Goal: Task Accomplishment & Management: Use online tool/utility

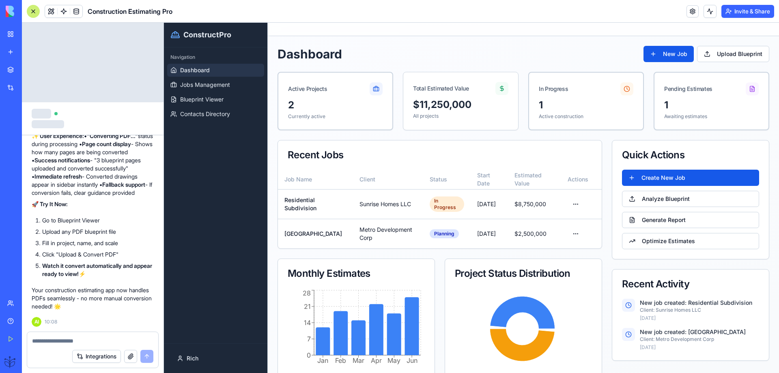
scroll to position [7090, 0]
click at [714, 53] on button "Upload Blueprint" at bounding box center [733, 54] width 72 height 16
click at [211, 99] on span "Blueprint Viewer" at bounding box center [201, 99] width 43 height 8
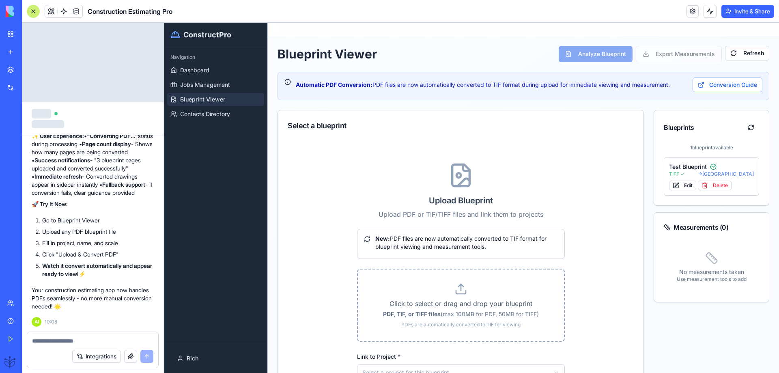
click at [456, 292] on icon at bounding box center [461, 291] width 10 height 3
click at [164, 23] on input "Click to select or drag and drop your blueprint PDF, TIF, or TIFF files (max 10…" at bounding box center [164, 23] width 0 height 0
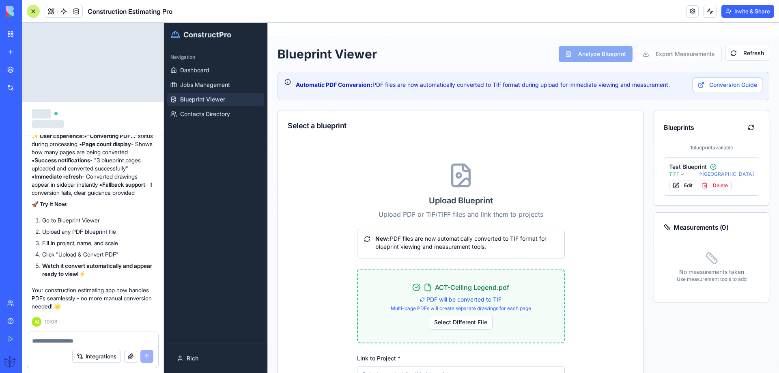
type input "**********"
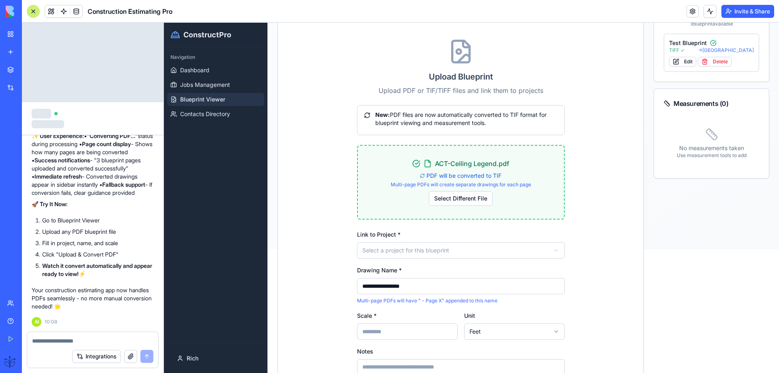
scroll to position [162, 0]
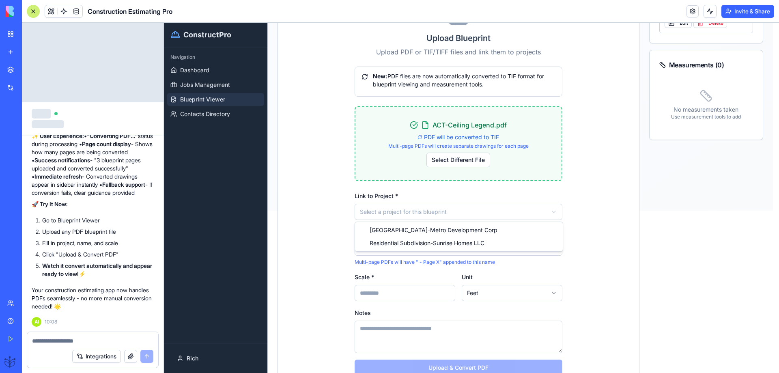
click at [382, 211] on html "**********" at bounding box center [471, 35] width 615 height 350
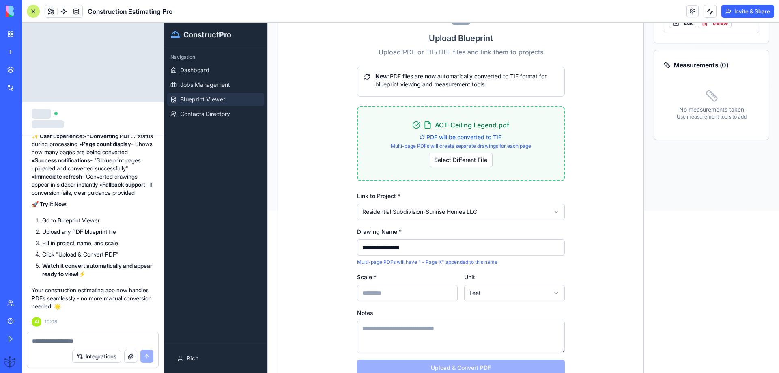
click at [366, 300] on input "Scale *" at bounding box center [407, 293] width 101 height 16
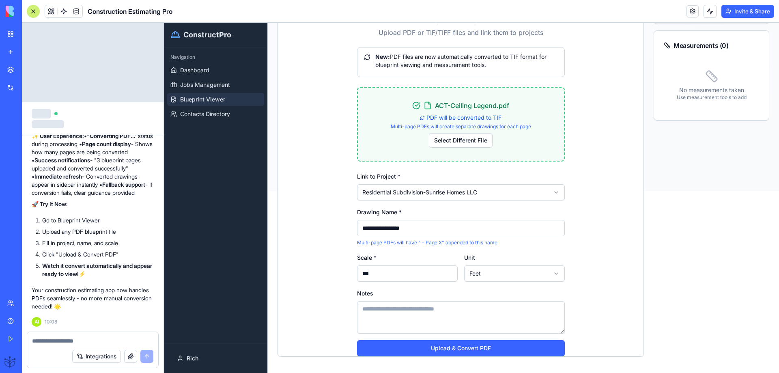
scroll to position [191, 0]
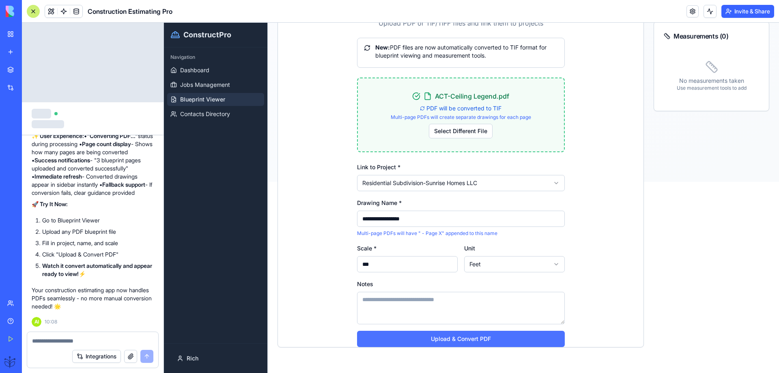
type input "***"
click at [456, 338] on button "Upload & Convert PDF" at bounding box center [461, 339] width 208 height 16
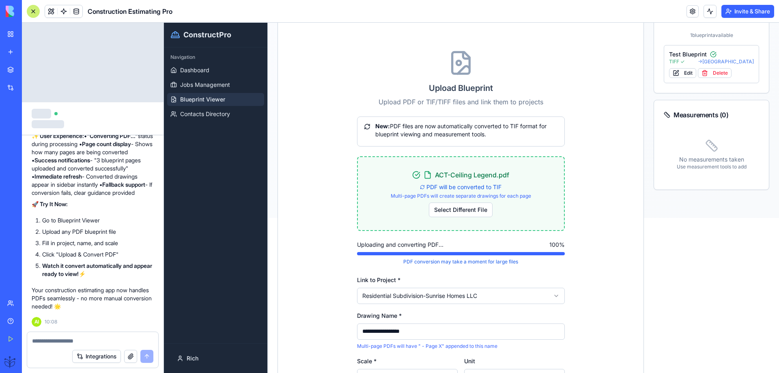
scroll to position [137, 0]
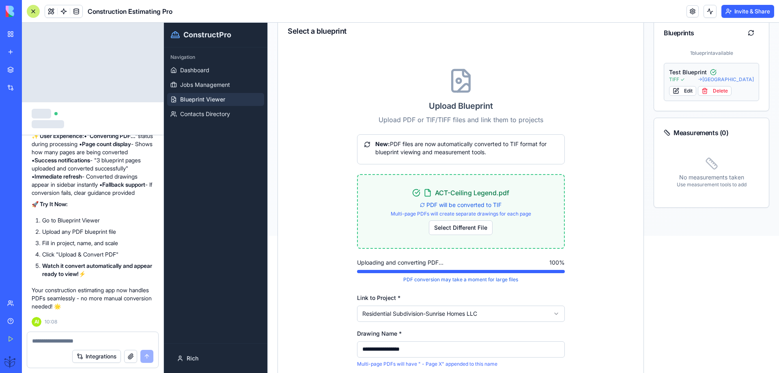
click at [711, 79] on span "→ [GEOGRAPHIC_DATA]" at bounding box center [726, 79] width 56 height 6
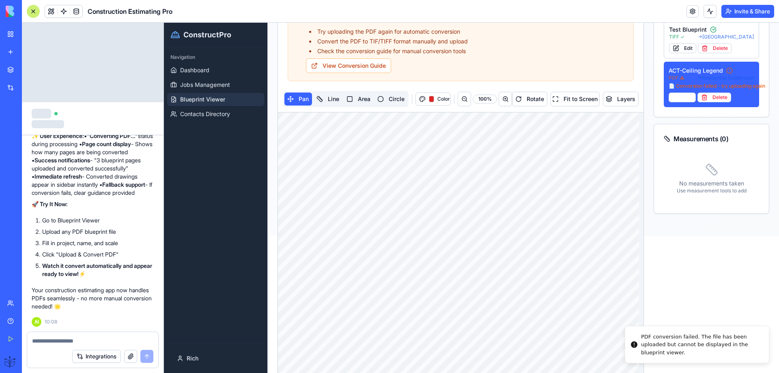
scroll to position [7143, 0]
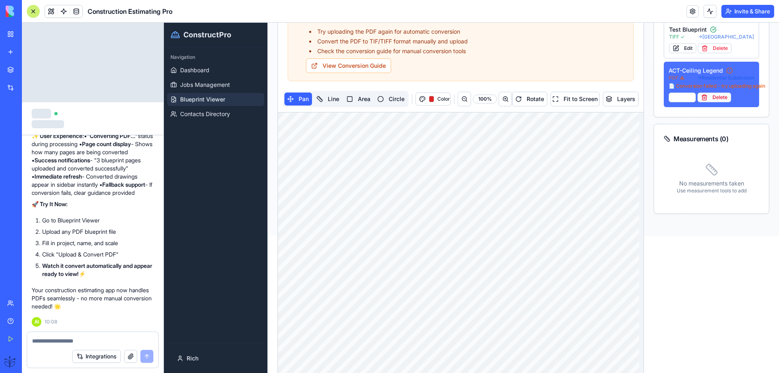
click at [705, 97] on button "Delete" at bounding box center [714, 97] width 34 height 10
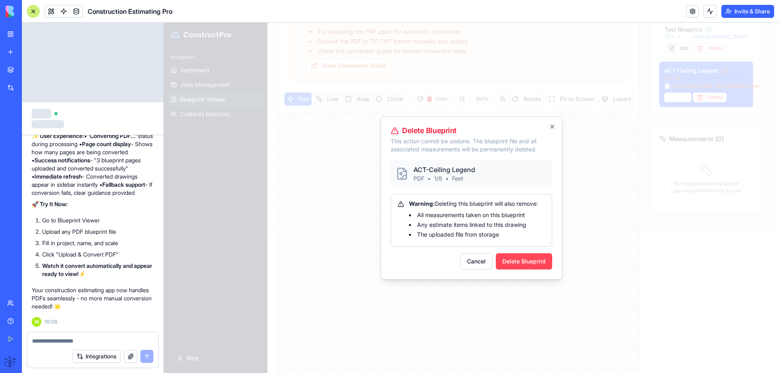
click at [508, 260] on button "Delete Blueprint" at bounding box center [524, 261] width 56 height 16
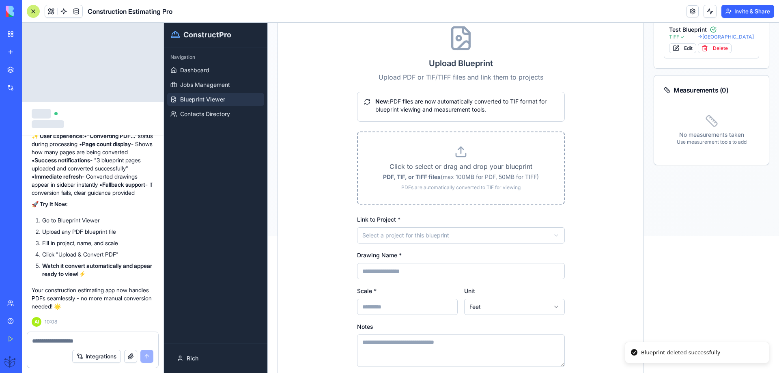
click at [453, 168] on p "Click to select or drag and drop your blueprint" at bounding box center [461, 166] width 180 height 10
click at [164, 23] on input "Click to select or drag and drop your blueprint PDF, TIF, or TIFF files (max 10…" at bounding box center [164, 23] width 0 height 0
type input "**********"
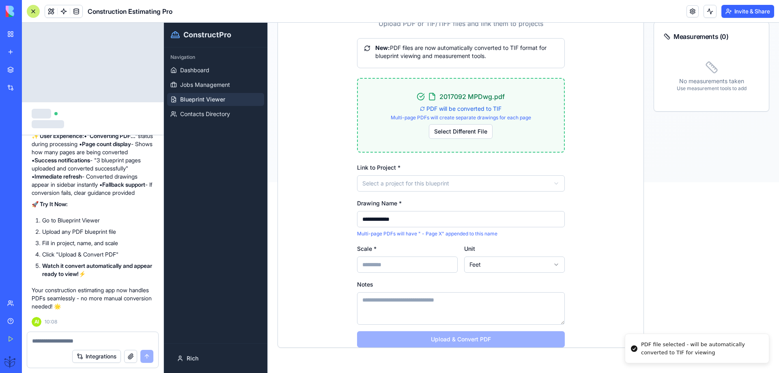
scroll to position [191, 0]
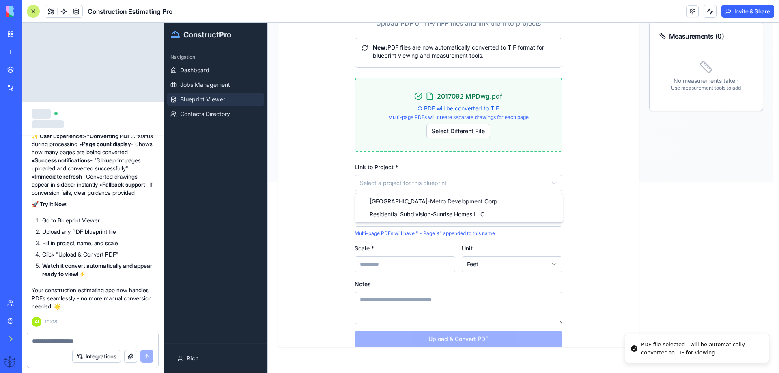
click at [431, 182] on html "**********" at bounding box center [471, 7] width 615 height 350
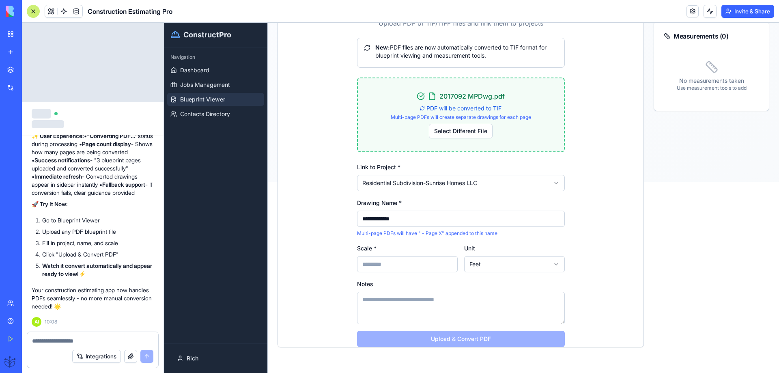
click at [379, 262] on input "Scale *" at bounding box center [407, 264] width 101 height 16
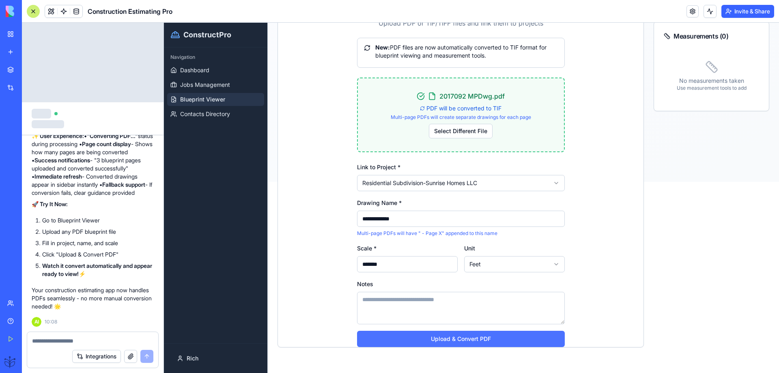
type input "*******"
click at [434, 338] on button "Upload & Convert PDF" at bounding box center [461, 339] width 208 height 16
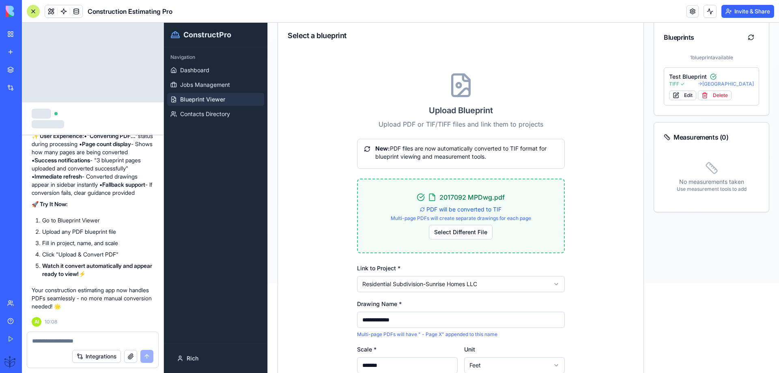
scroll to position [29, 0]
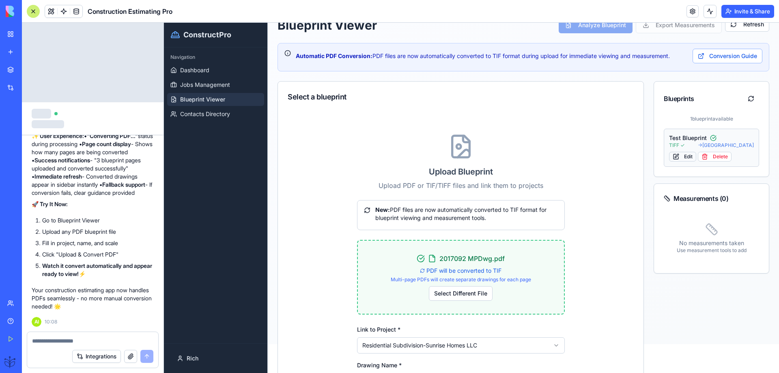
click at [682, 156] on button "Edit" at bounding box center [682, 157] width 27 height 10
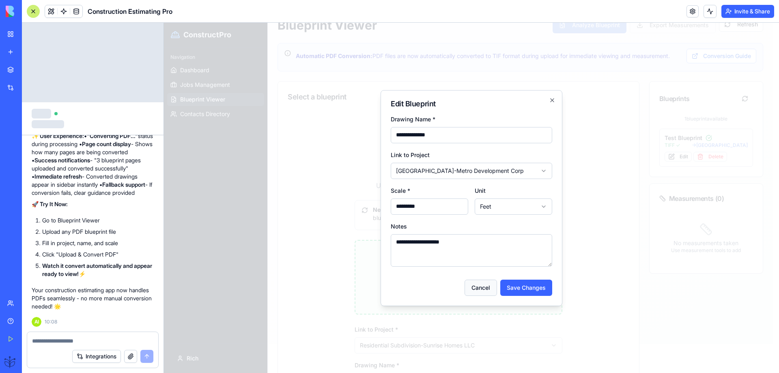
click at [483, 286] on button "Cancel" at bounding box center [481, 288] width 32 height 16
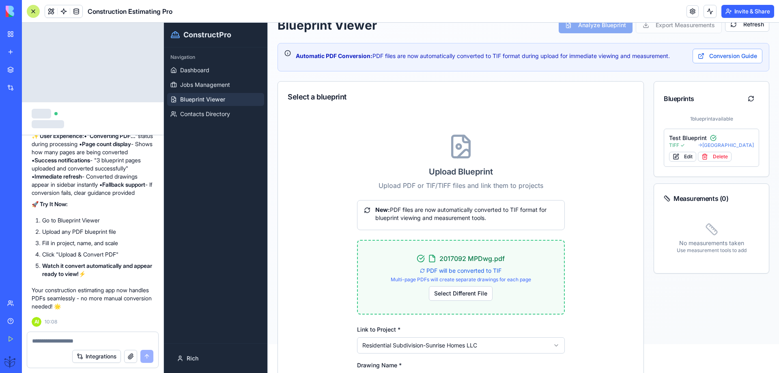
scroll to position [0, 0]
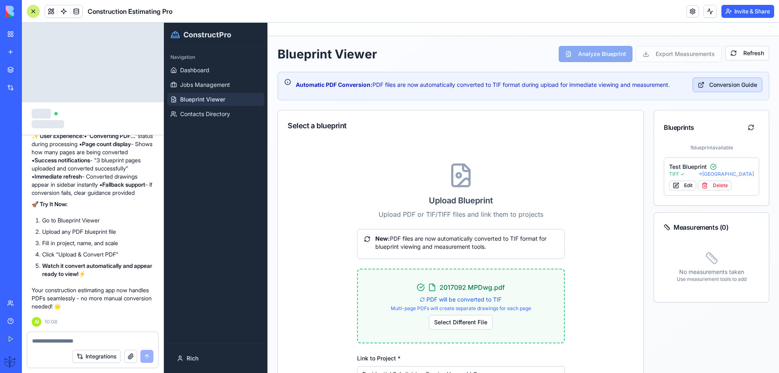
click at [714, 81] on button "Conversion Guide" at bounding box center [728, 84] width 70 height 15
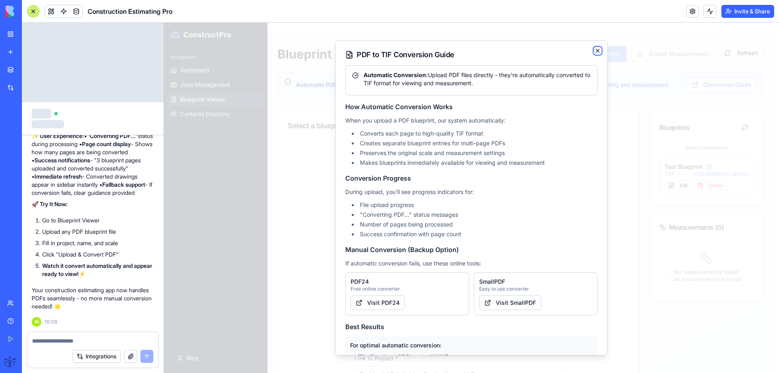
click at [594, 54] on icon "button" at bounding box center [597, 50] width 6 height 6
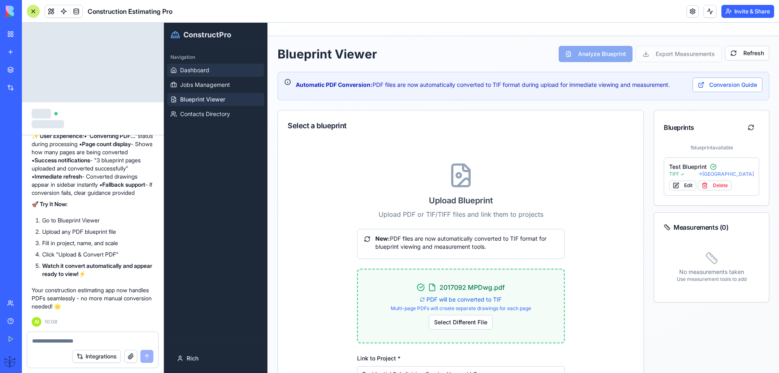
click at [198, 73] on span "Dashboard" at bounding box center [194, 70] width 29 height 8
